Goal: Find specific page/section: Find specific page/section

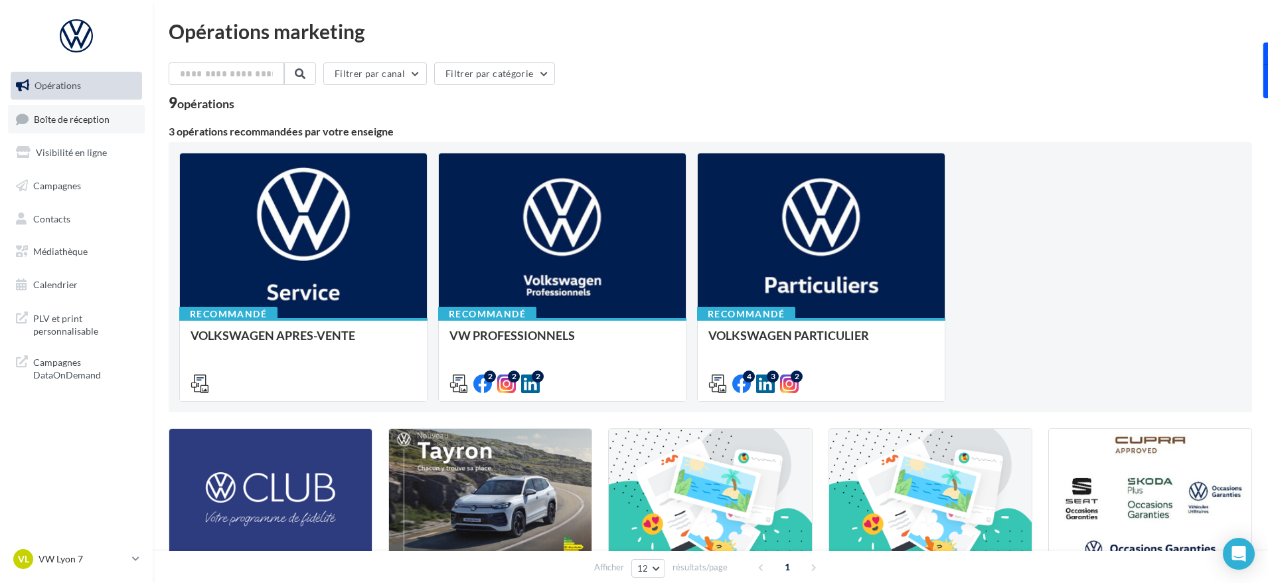
click at [63, 122] on span "Boîte de réception" at bounding box center [72, 118] width 76 height 11
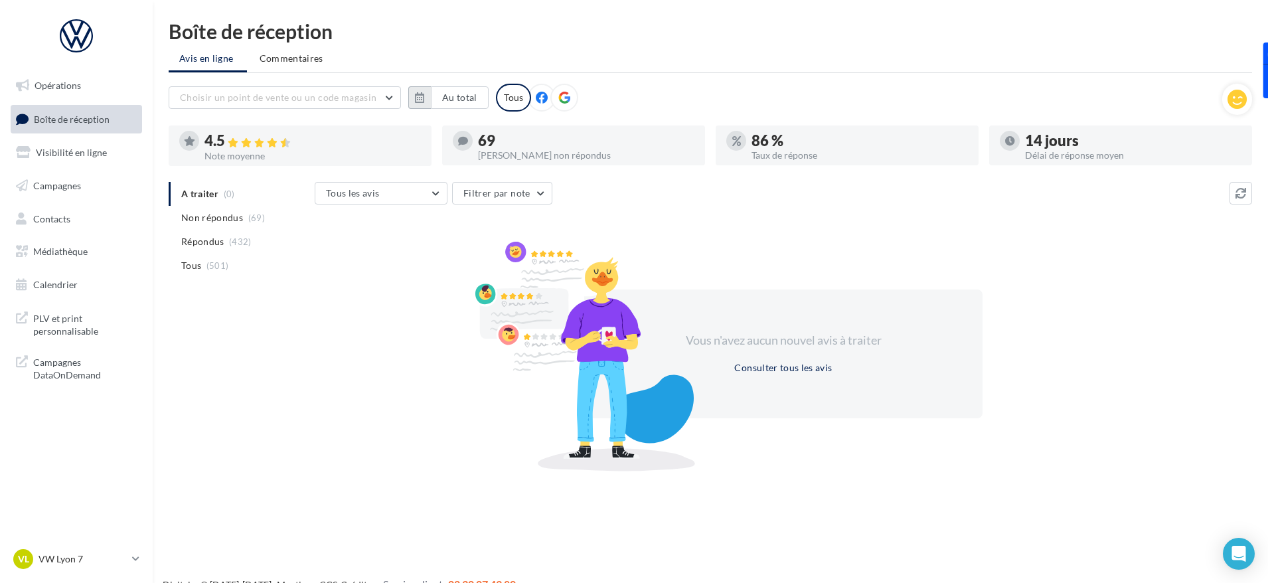
click at [424, 96] on icon "button" at bounding box center [419, 97] width 9 height 11
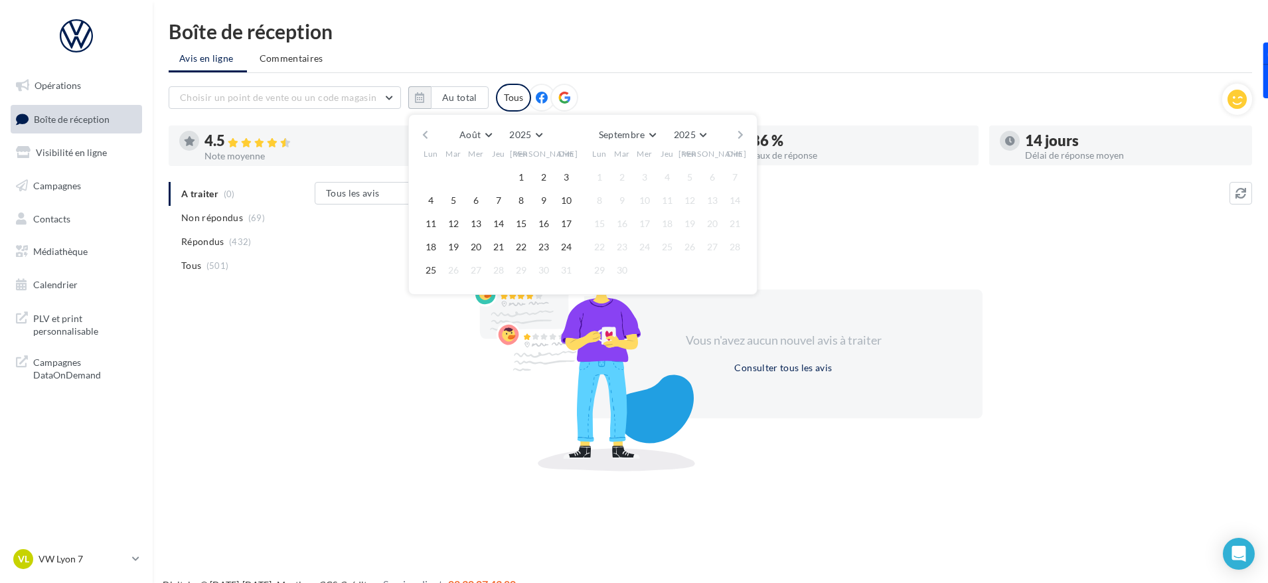
click at [421, 133] on button "button" at bounding box center [425, 135] width 11 height 19
click at [451, 172] on button "1" at bounding box center [454, 177] width 20 height 20
click at [499, 274] on button "31" at bounding box center [499, 270] width 20 height 20
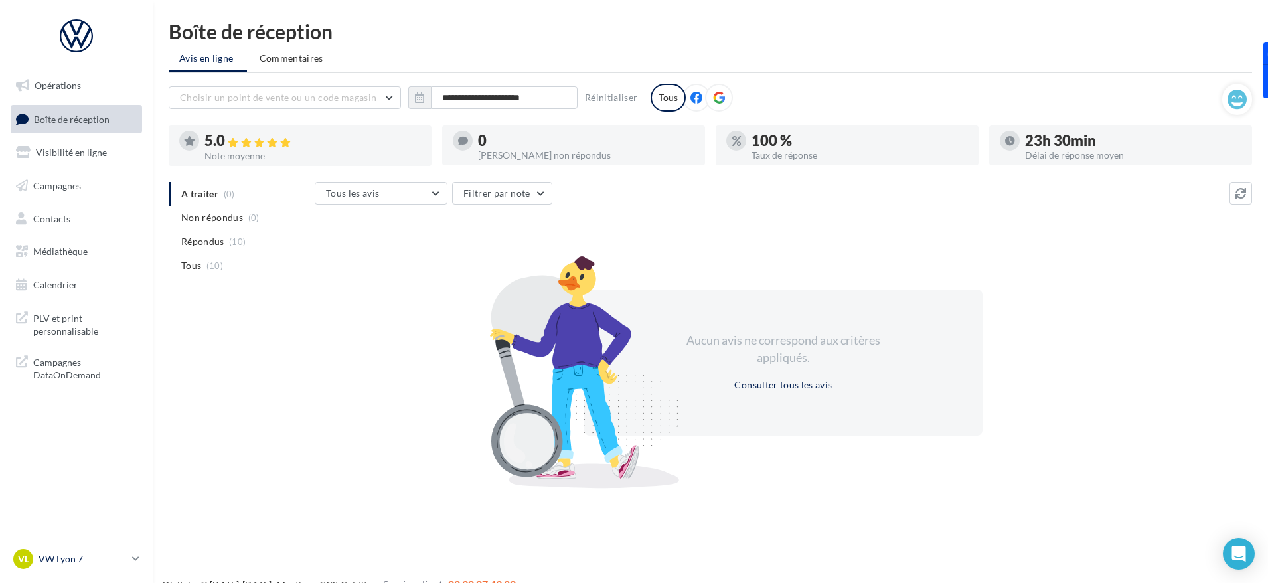
click at [66, 558] on p "VW Lyon 7" at bounding box center [83, 558] width 88 height 13
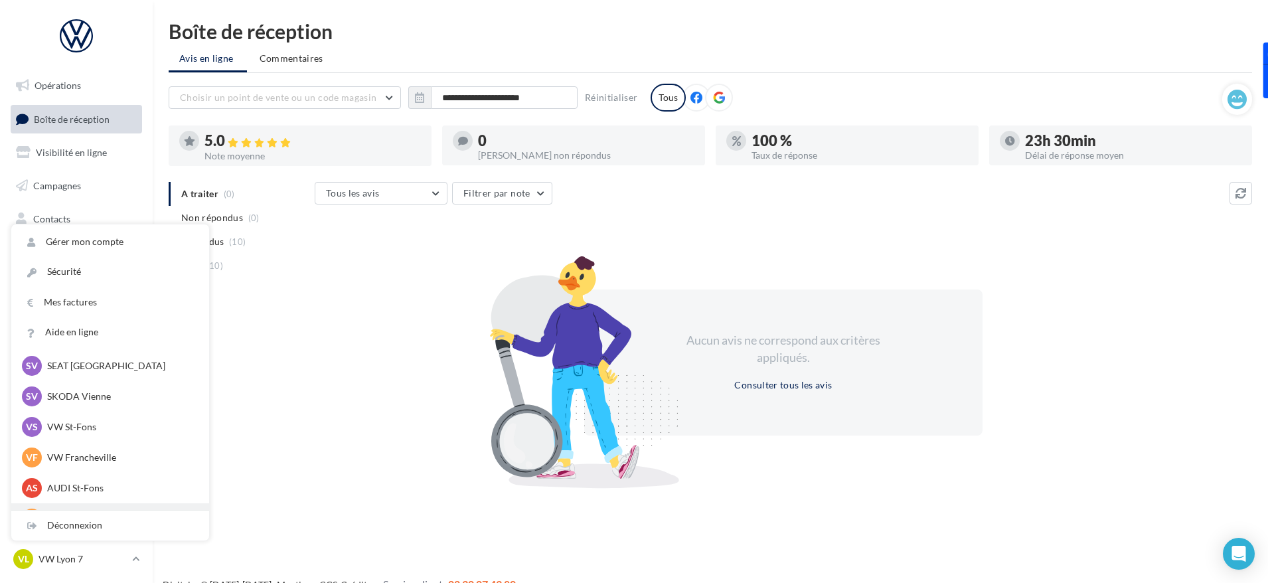
scroll to position [133, 0]
click at [81, 427] on p "VW Francheville" at bounding box center [120, 422] width 146 height 13
